Goal: Information Seeking & Learning: Learn about a topic

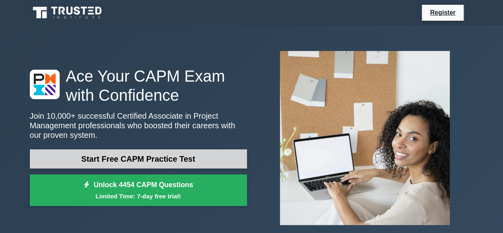
click at [128, 161] on link "Start Free CAPM Practice Test" at bounding box center [138, 158] width 217 height 19
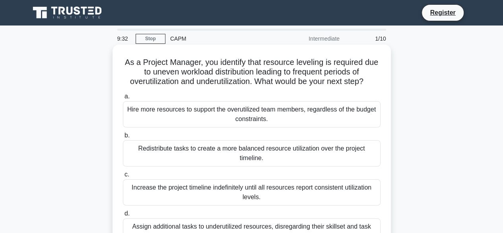
drag, startPoint x: 132, startPoint y: 62, endPoint x: 371, endPoint y: 83, distance: 239.5
click at [371, 83] on h5 "As a Project Manager, you identify that resource leveling is required due to un…" at bounding box center [251, 71] width 259 height 29
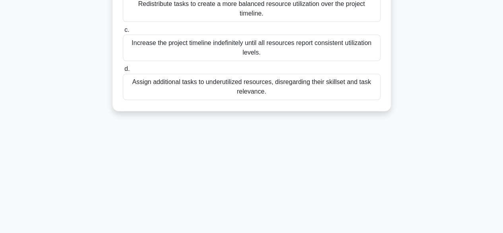
scroll to position [147, 0]
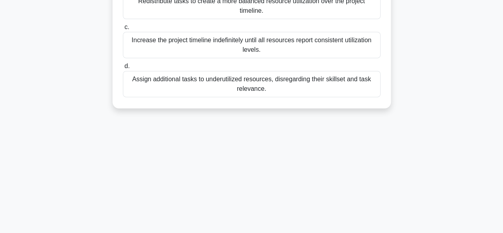
drag, startPoint x: 130, startPoint y: 61, endPoint x: 274, endPoint y: 89, distance: 146.8
click at [274, 89] on div "As a Project Manager, you identify that resource leveling is required due to un…" at bounding box center [252, 3] width 272 height 204
copy div "As a Project Manager, you identify that resource leveling is required due to un…"
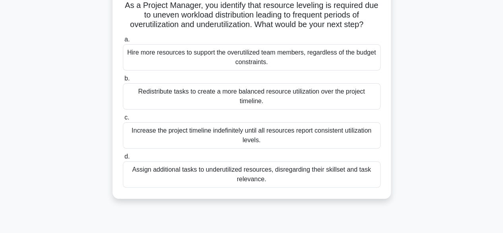
scroll to position [0, 0]
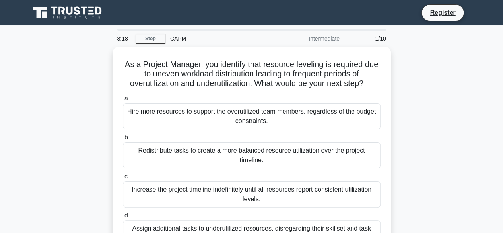
click at [424, 98] on div "As a Project Manager, you identify that resource leveling is required due to un…" at bounding box center [251, 157] width 453 height 220
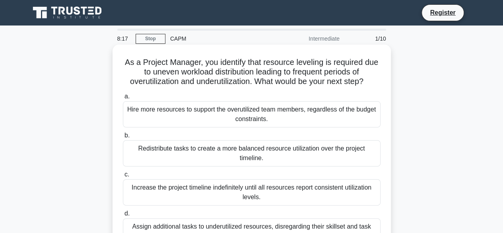
click at [277, 99] on label "a. Hire more resources to support the overutilized team members, regardless of …" at bounding box center [252, 109] width 258 height 36
click at [123, 99] on input "a. Hire more resources to support the overutilized team members, regardless of …" at bounding box center [123, 96] width 0 height 5
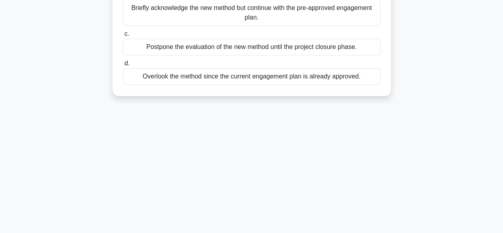
scroll to position [148, 0]
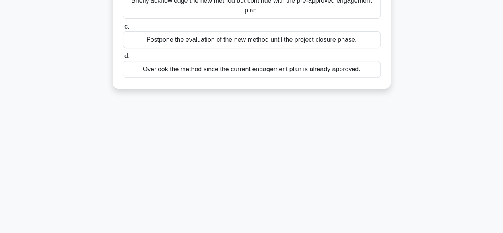
drag, startPoint x: 129, startPoint y: 62, endPoint x: 382, endPoint y: 65, distance: 252.5
copy div "A new method for managing stakeholder engagement has emerged during a critical …"
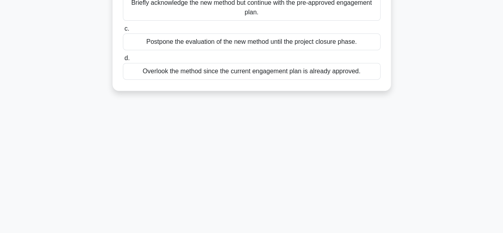
click at [164, 124] on div "7:44 Stop CAPM Intermediate 2/10 A new method for managing stakeholder engageme…" at bounding box center [251, 80] width 453 height 398
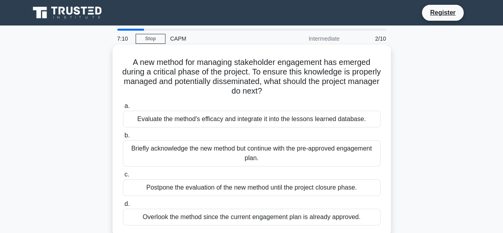
scroll to position [40, 0]
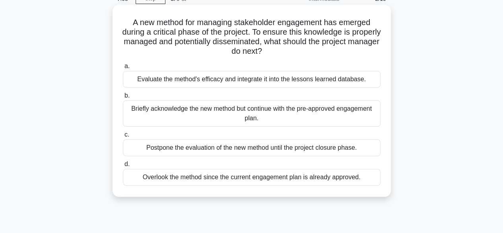
click at [153, 154] on div "Postpone the evaluation of the new method until the project closure phase." at bounding box center [252, 147] width 258 height 17
click at [123, 137] on input "c. Postpone the evaluation of the new method until the project closure phase." at bounding box center [123, 134] width 0 height 5
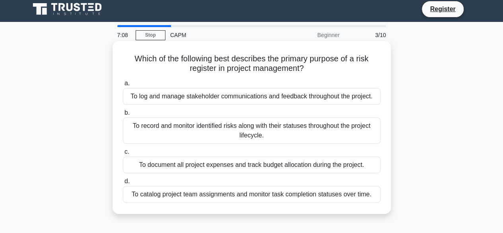
scroll to position [0, 0]
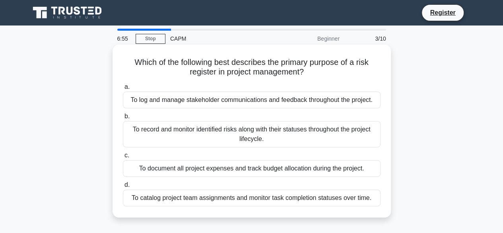
drag, startPoint x: 131, startPoint y: 61, endPoint x: 382, endPoint y: 200, distance: 286.9
click at [382, 200] on div "Which of the following best describes the primary purpose of a risk register in…" at bounding box center [252, 131] width 272 height 166
copy div "Which of the following best describes the primary purpose of a risk register in…"
click at [372, 74] on h5 "Which of the following best describes the primary purpose of a risk register in…" at bounding box center [251, 67] width 259 height 20
click at [153, 144] on div "To record and monitor identified risks along with their statuses throughout the…" at bounding box center [252, 134] width 258 height 26
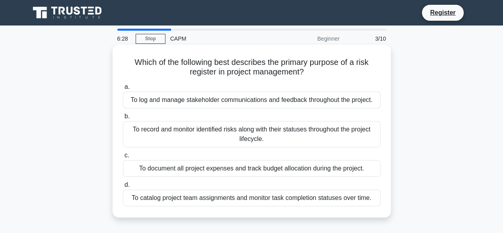
click at [123, 119] on input "b. To record and monitor identified risks along with their statuses throughout …" at bounding box center [123, 116] width 0 height 5
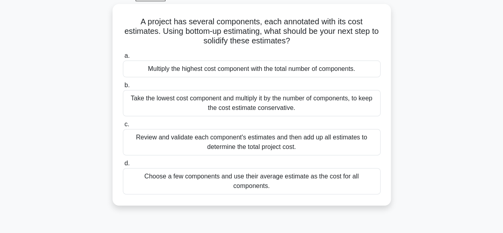
scroll to position [43, 0]
drag, startPoint x: 141, startPoint y: 60, endPoint x: 392, endPoint y: 179, distance: 277.8
click at [392, 179] on div "A project has several components, each annotated with its cost estimates. Using…" at bounding box center [251, 109] width 453 height 211
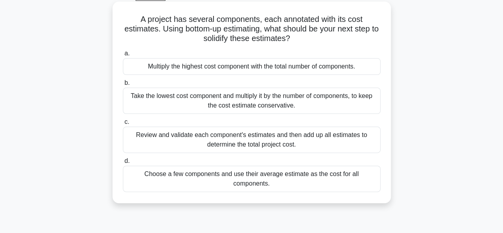
copy div "project has several components, each annotated with its cost estimates. Using b…"
click at [313, 44] on h5 "A project has several components, each annotated with its cost estimates. Using…" at bounding box center [251, 28] width 259 height 29
click at [191, 149] on div "Review and validate each component's estimates and then add up all estimates to…" at bounding box center [252, 139] width 258 height 26
click at [123, 124] on input "c. Review and validate each component's estimates and then add up all estimates…" at bounding box center [123, 121] width 0 height 5
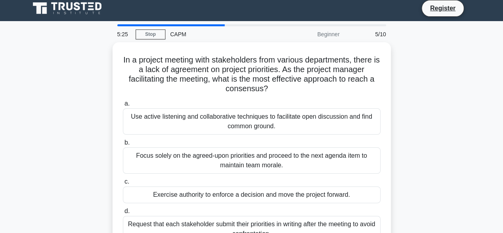
scroll to position [0, 0]
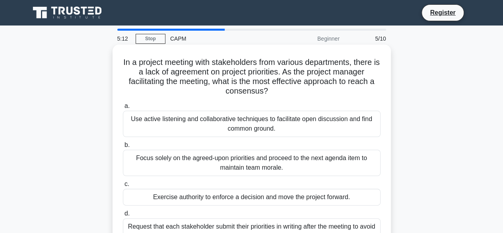
drag, startPoint x: 123, startPoint y: 61, endPoint x: 287, endPoint y: 97, distance: 168.1
click at [287, 96] on h5 "In a project meeting with stakeholders from various departments, there is a lac…" at bounding box center [251, 76] width 259 height 39
copy h5 "In a project meeting with stakeholders from various departments, there is a lac…"
click at [128, 97] on div "In a project meeting with stakeholders from various departments, there is a lac…" at bounding box center [252, 150] width 272 height 204
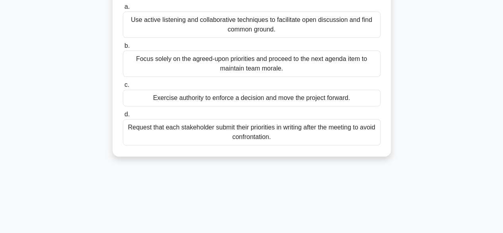
scroll to position [103, 0]
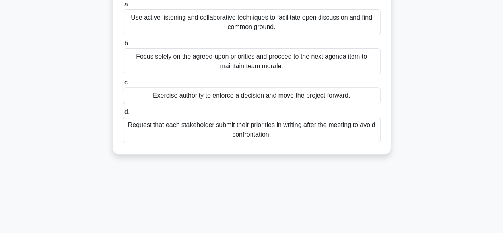
drag, startPoint x: 122, startPoint y: 103, endPoint x: 330, endPoint y: 156, distance: 215.2
click at [330, 156] on div "In a project meeting with stakeholders from various departments, there is a lac…" at bounding box center [251, 53] width 453 height 220
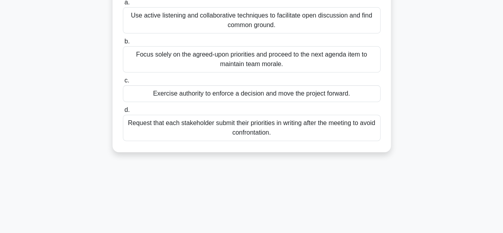
copy div "a. Use active listening and collaborative techniques to facilitate open discuss…"
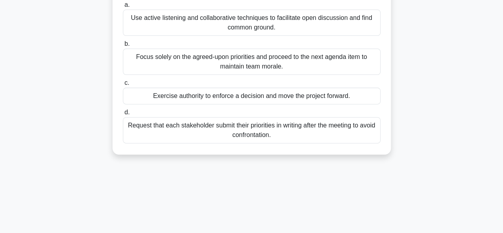
scroll to position [0, 0]
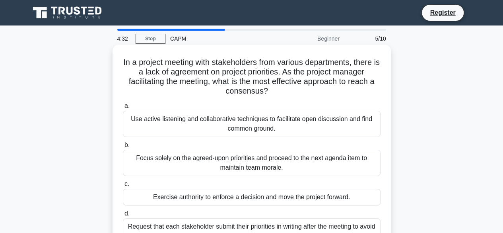
click at [163, 93] on h5 "In a project meeting with stakeholders from various departments, there is a lac…" at bounding box center [251, 76] width 259 height 39
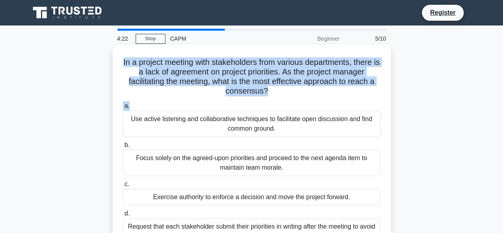
drag, startPoint x: 120, startPoint y: 62, endPoint x: 309, endPoint y: 94, distance: 190.7
click at [309, 95] on div "In a project meeting with stakeholders from various departments, there is a lac…" at bounding box center [252, 150] width 272 height 204
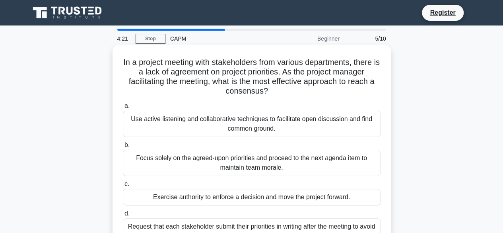
click at [308, 93] on h5 "In a project meeting with stakeholders from various departments, there is a lac…" at bounding box center [251, 76] width 259 height 39
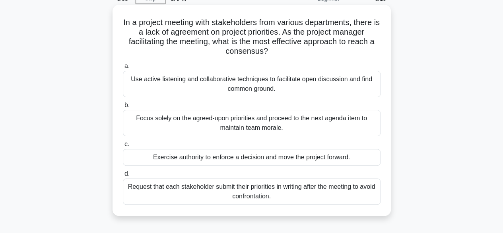
click at [142, 80] on div "Use active listening and collaborative techniques to facilitate open discussion…" at bounding box center [252, 84] width 258 height 26
click at [123, 69] on input "a. Use active listening and collaborative techniques to facilitate open discuss…" at bounding box center [123, 66] width 0 height 5
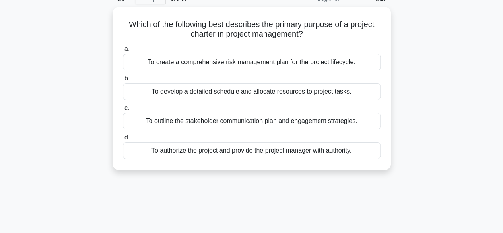
scroll to position [0, 0]
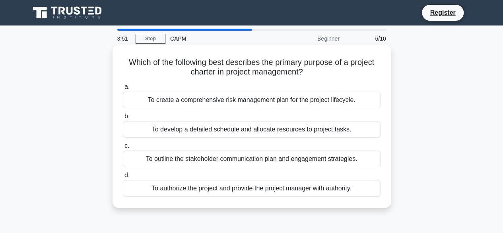
drag, startPoint x: 122, startPoint y: 60, endPoint x: 371, endPoint y: 188, distance: 280.1
click at [371, 188] on div "Which of the following best describes the primary purpose of a project charter …" at bounding box center [252, 126] width 272 height 157
copy div "Which of the following best describes the primary purpose of a project charter …"
click at [352, 82] on div "a. To create a comprehensive risk management plan for the project lifecycle. b.…" at bounding box center [251, 139] width 267 height 118
click at [218, 189] on div "To authorize the project and provide the project manager with authority." at bounding box center [252, 188] width 258 height 17
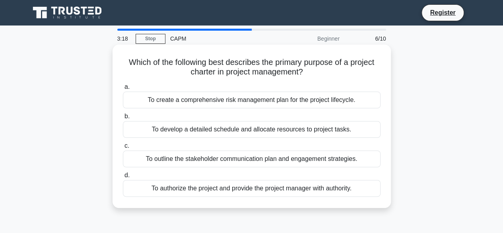
click at [123, 178] on input "d. To authorize the project and provide the project manager with authority." at bounding box center [123, 175] width 0 height 5
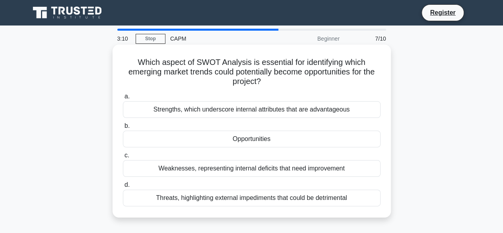
drag, startPoint x: 137, startPoint y: 62, endPoint x: 346, endPoint y: 197, distance: 249.0
click at [348, 197] on div "Which aspect of SWOT Analysis is essential for identifying which emerging marke…" at bounding box center [252, 131] width 272 height 166
copy div "Which aspect of SWOT Analysis is essential for identifying which emerging marke…"
click at [375, 86] on h5 "Which aspect of SWOT Analysis is essential for identifying which emerging marke…" at bounding box center [251, 71] width 259 height 29
click at [283, 88] on div "Which aspect of SWOT Analysis is essential for identifying which emerging marke…" at bounding box center [252, 131] width 272 height 166
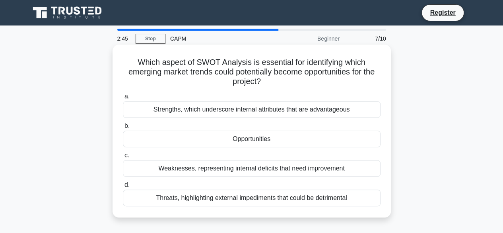
click at [151, 138] on div "Opportunities" at bounding box center [252, 138] width 258 height 17
click at [123, 128] on input "b. Opportunities" at bounding box center [123, 125] width 0 height 5
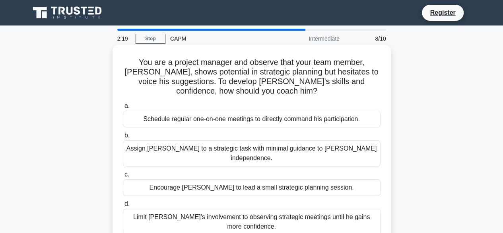
drag, startPoint x: 125, startPoint y: 60, endPoint x: 383, endPoint y: 211, distance: 298.5
click at [383, 211] on div "You are a project manager and observe that your team member, Nate, shows potent…" at bounding box center [252, 145] width 272 height 195
copy div "You are a project manager and observe that your team member, Nate, shows potent…"
click at [383, 105] on div "a. Schedule regular one-on-one meetings to directly command his participation." at bounding box center [251, 114] width 267 height 26
click at [171, 181] on div "Encourage Nate to lead a small strategic planning session." at bounding box center [252, 187] width 258 height 17
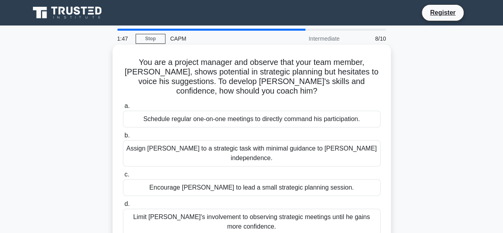
click at [123, 177] on input "c. Encourage Nate to lead a small strategic planning session." at bounding box center [123, 174] width 0 height 5
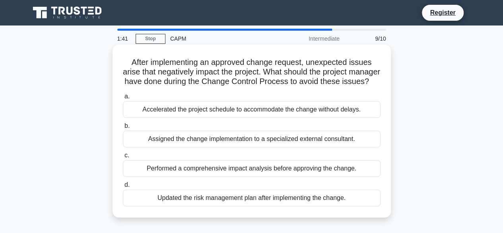
drag, startPoint x: 129, startPoint y: 62, endPoint x: 359, endPoint y: 214, distance: 276.2
click at [359, 214] on div "After implementing an approved change request, unexpected issues arise that neg…" at bounding box center [252, 131] width 272 height 166
copy div "After implementing an approved change request, unexpected issues arise that neg…"
click at [381, 107] on div "a. Accelerated the project schedule to accommodate the change without delays." at bounding box center [251, 104] width 267 height 26
click at [167, 177] on div "Performed a comprehensive impact analysis before approving the change." at bounding box center [252, 168] width 258 height 17
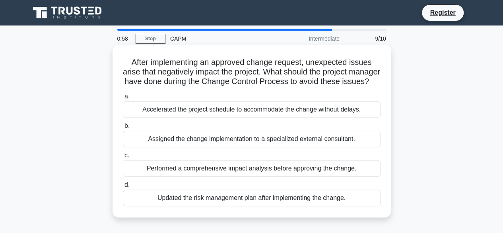
click at [123, 158] on input "c. Performed a comprehensive impact analysis before approving the change." at bounding box center [123, 155] width 0 height 5
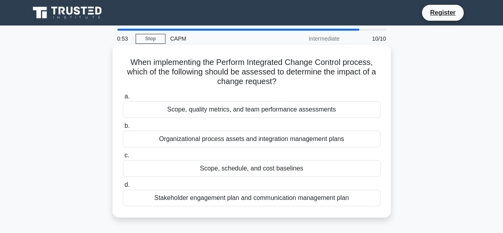
drag, startPoint x: 126, startPoint y: 61, endPoint x: 360, endPoint y: 197, distance: 270.5
click at [360, 197] on div "When implementing the Perform Integrated Change Control process, which of the f…" at bounding box center [252, 131] width 272 height 166
click at [383, 52] on div "When implementing the Perform Integrated Change Control process, which of the f…" at bounding box center [252, 131] width 272 height 166
click at [277, 174] on div "Scope, schedule, and cost baselines" at bounding box center [252, 168] width 258 height 17
click at [123, 158] on input "c. Scope, schedule, and cost baselines" at bounding box center [123, 155] width 0 height 5
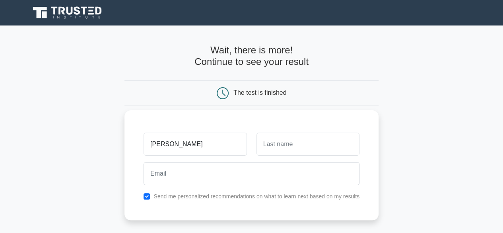
type input "[PERSON_NAME]"
click at [266, 143] on input "text" at bounding box center [307, 143] width 103 height 23
type input "Yanguez"
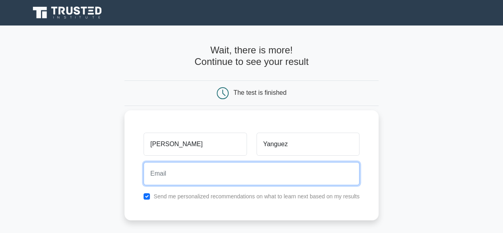
click at [159, 171] on input "email" at bounding box center [252, 173] width 216 height 23
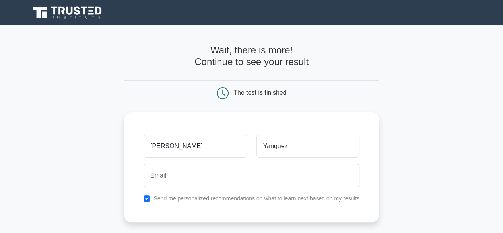
click at [78, 113] on main "Wait, there is more! Continue to see your result The test is finished Nilda Yan…" at bounding box center [251, 168] width 503 height 286
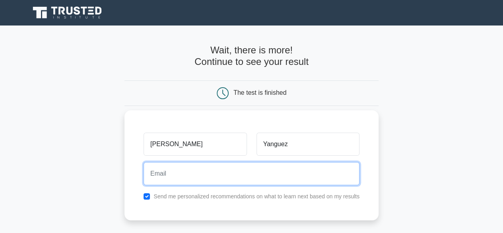
click at [153, 172] on input "email" at bounding box center [252, 173] width 216 height 23
type input "nildayc@gmail.com"
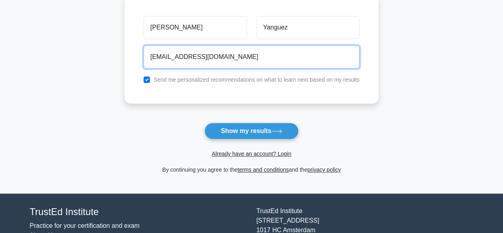
scroll to position [119, 0]
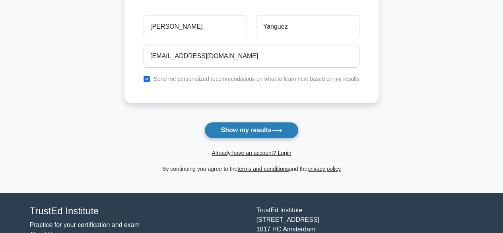
click at [237, 125] on button "Show my results" at bounding box center [251, 130] width 94 height 17
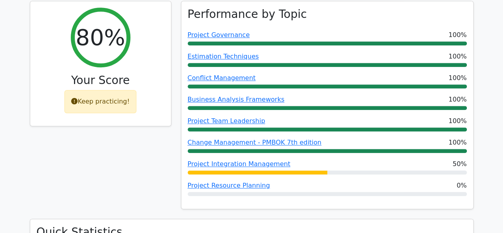
scroll to position [318, 0]
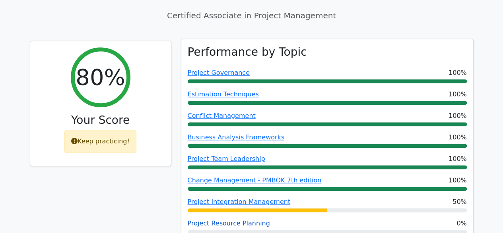
click at [217, 219] on link "Project Resource Planning" at bounding box center [229, 223] width 82 height 8
click at [213, 219] on link "Project Resource Planning" at bounding box center [229, 223] width 82 height 8
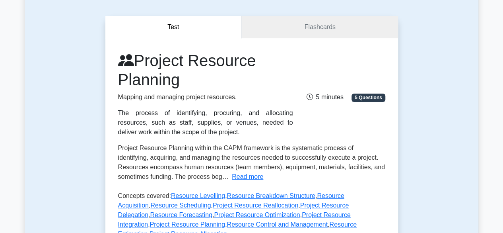
scroll to position [80, 0]
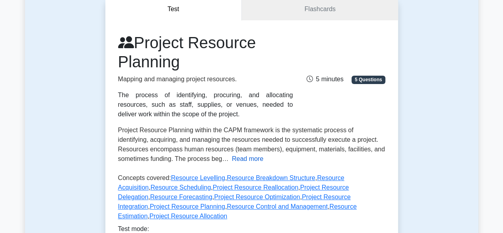
click at [232, 156] on button "Read more" at bounding box center [247, 159] width 31 height 10
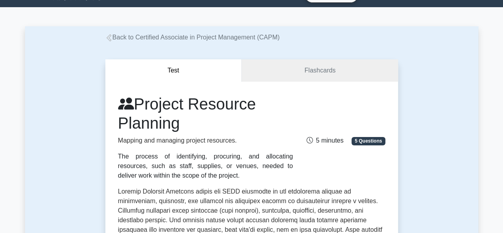
scroll to position [0, 0]
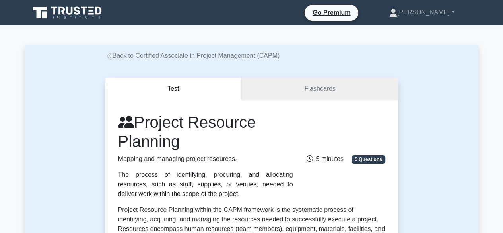
click at [323, 89] on link "Flashcards" at bounding box center [320, 89] width 156 height 23
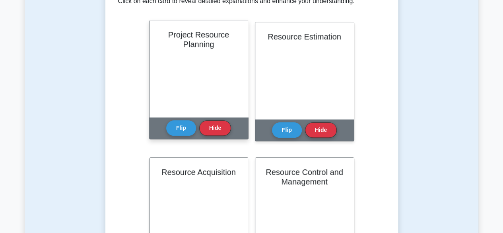
scroll to position [199, 0]
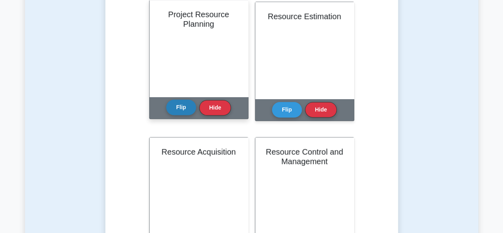
click at [180, 107] on button "Flip" at bounding box center [181, 107] width 30 height 16
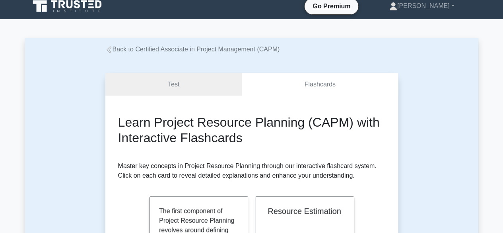
scroll to position [0, 0]
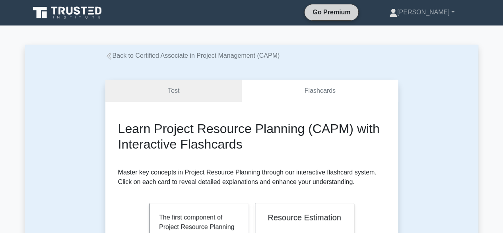
click at [355, 13] on link "Go Premium" at bounding box center [331, 12] width 47 height 10
click at [59, 13] on icon at bounding box center [61, 11] width 6 height 8
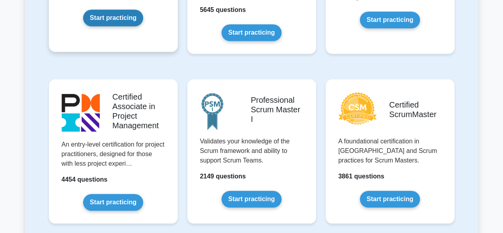
scroll to position [286, 0]
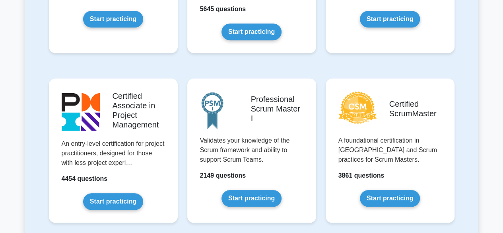
drag, startPoint x: 140, startPoint y: 152, endPoint x: 457, endPoint y: 77, distance: 326.6
